Goal: Transaction & Acquisition: Book appointment/travel/reservation

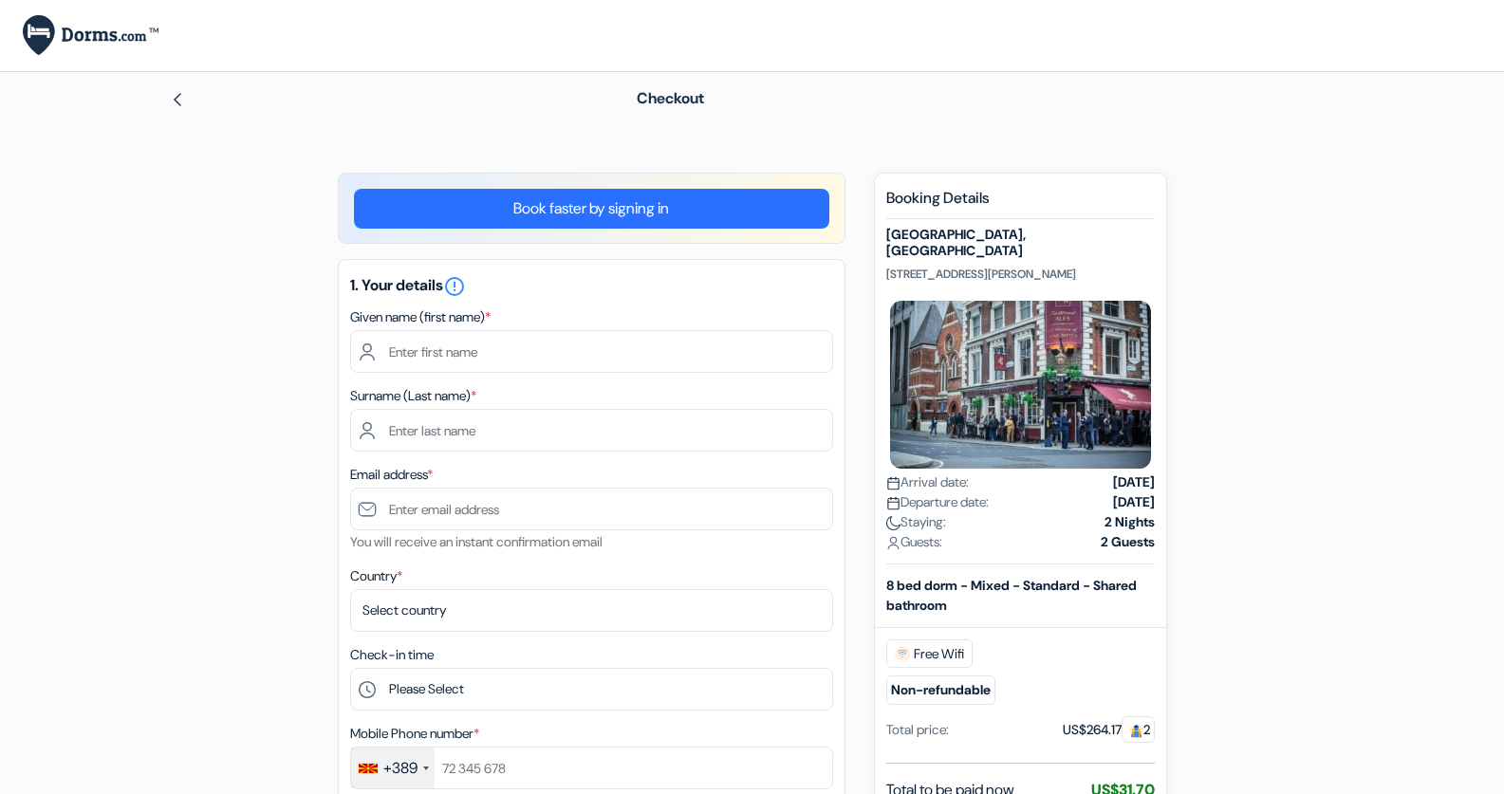
click at [181, 100] on img at bounding box center [177, 99] width 15 height 15
click at [186, 89] on div at bounding box center [372, 98] width 405 height 23
click at [179, 95] on img at bounding box center [177, 99] width 15 height 15
click at [176, 105] on img at bounding box center [177, 99] width 15 height 15
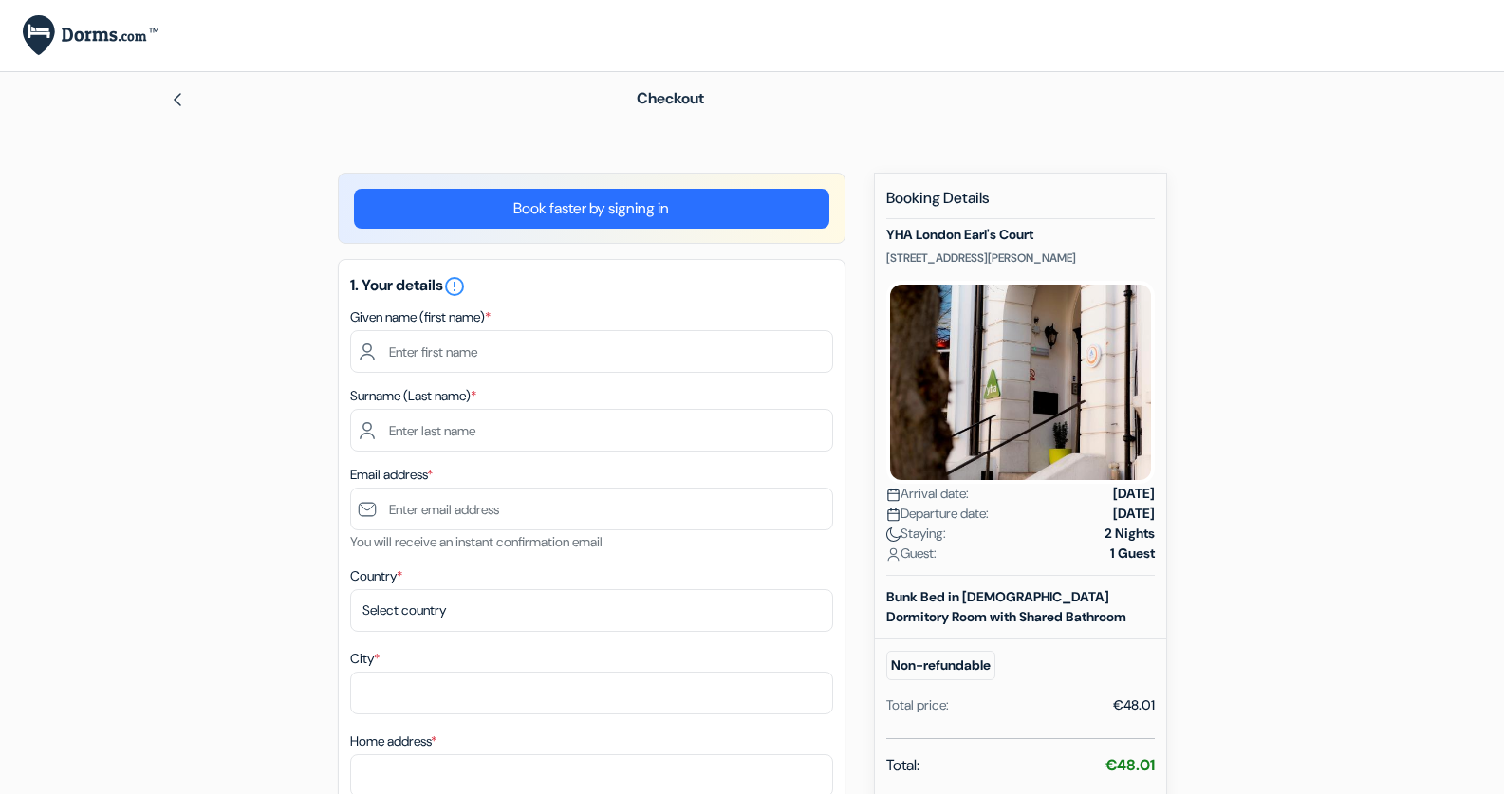
click at [176, 104] on img at bounding box center [177, 99] width 15 height 15
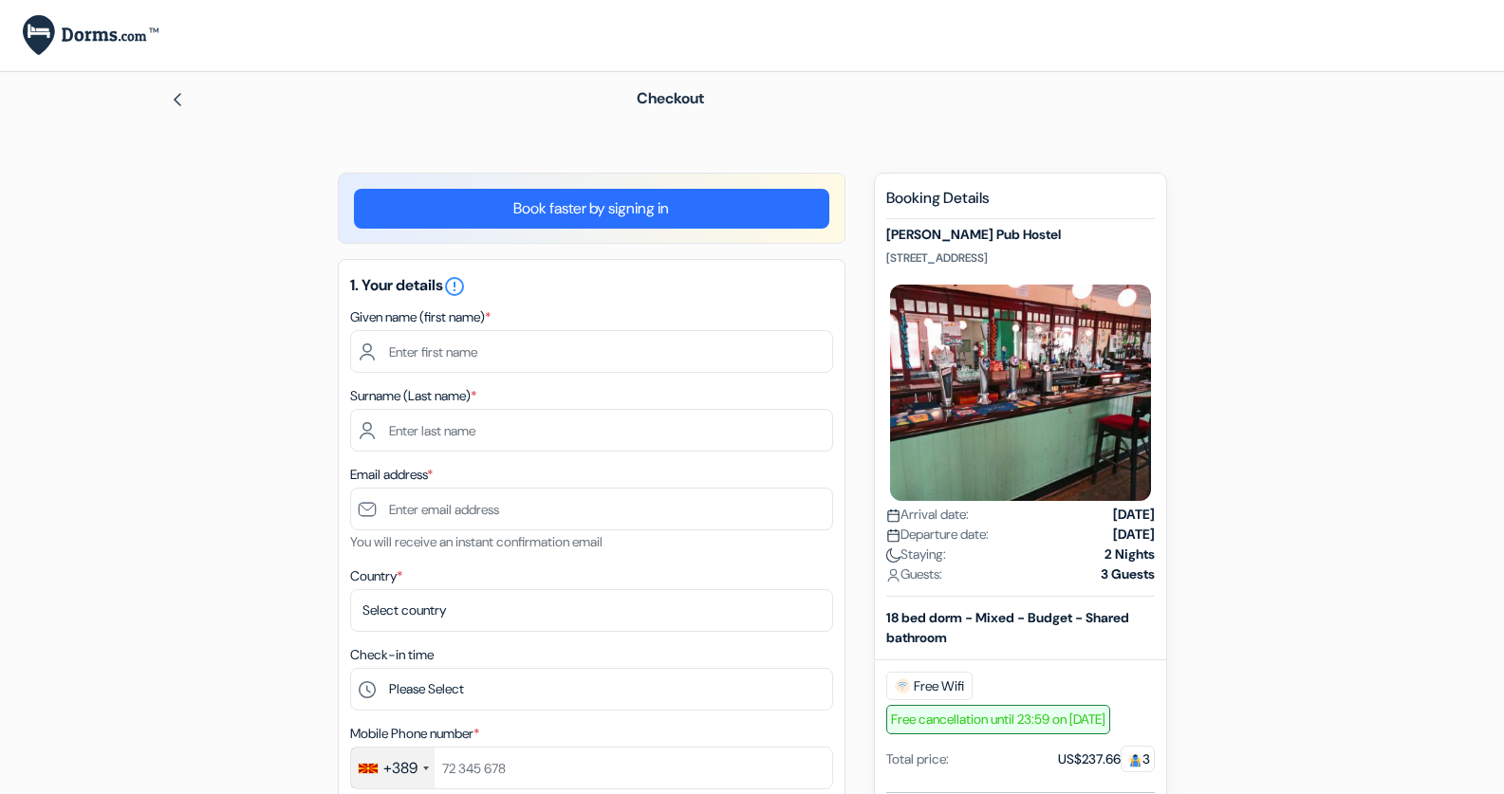
click at [189, 99] on div at bounding box center [372, 98] width 405 height 23
click at [167, 99] on div "Checkout" at bounding box center [752, 98] width 1253 height 53
click at [185, 99] on div at bounding box center [372, 98] width 405 height 23
